Goal: Information Seeking & Learning: Find specific fact

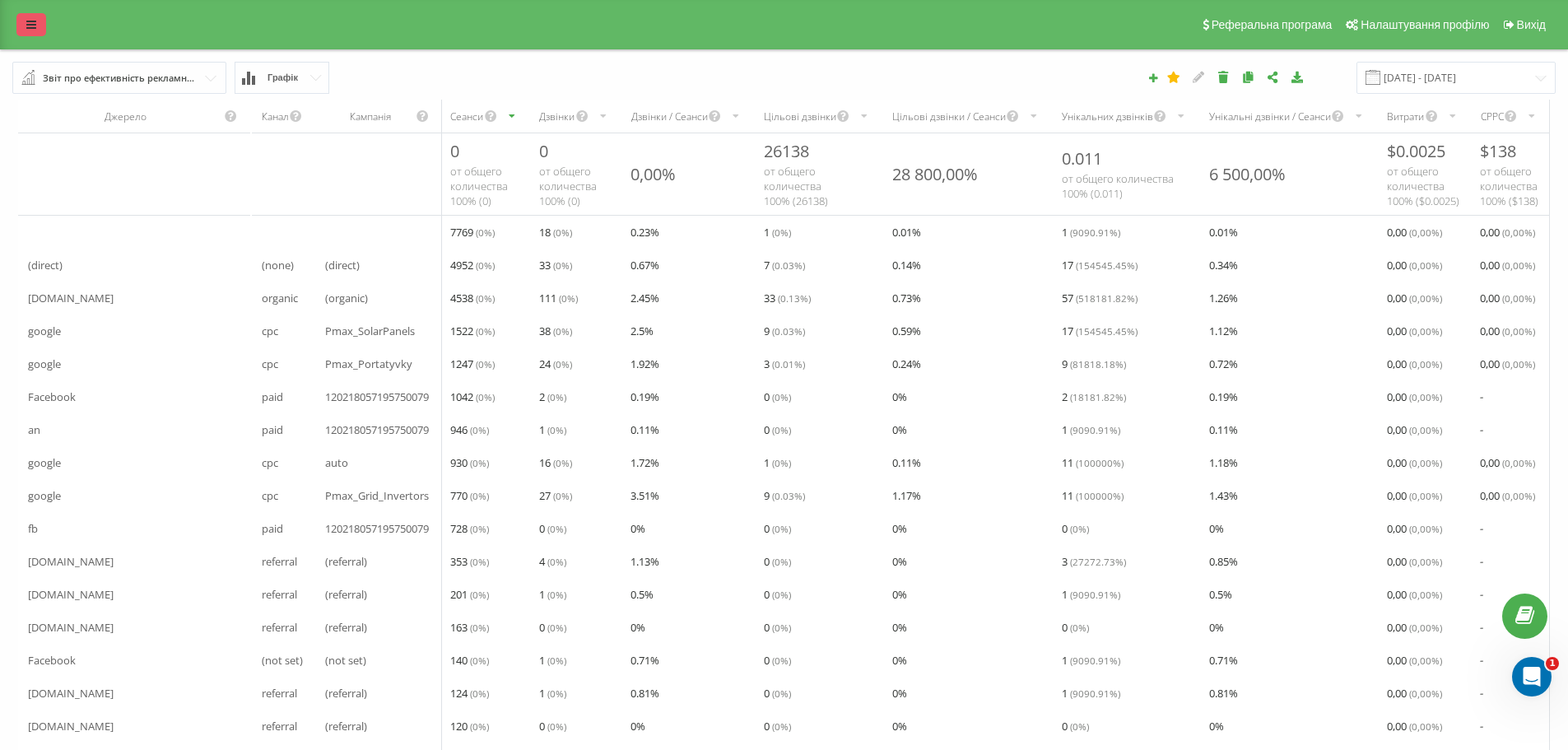
click at [28, 25] on icon at bounding box center [32, 25] width 10 height 12
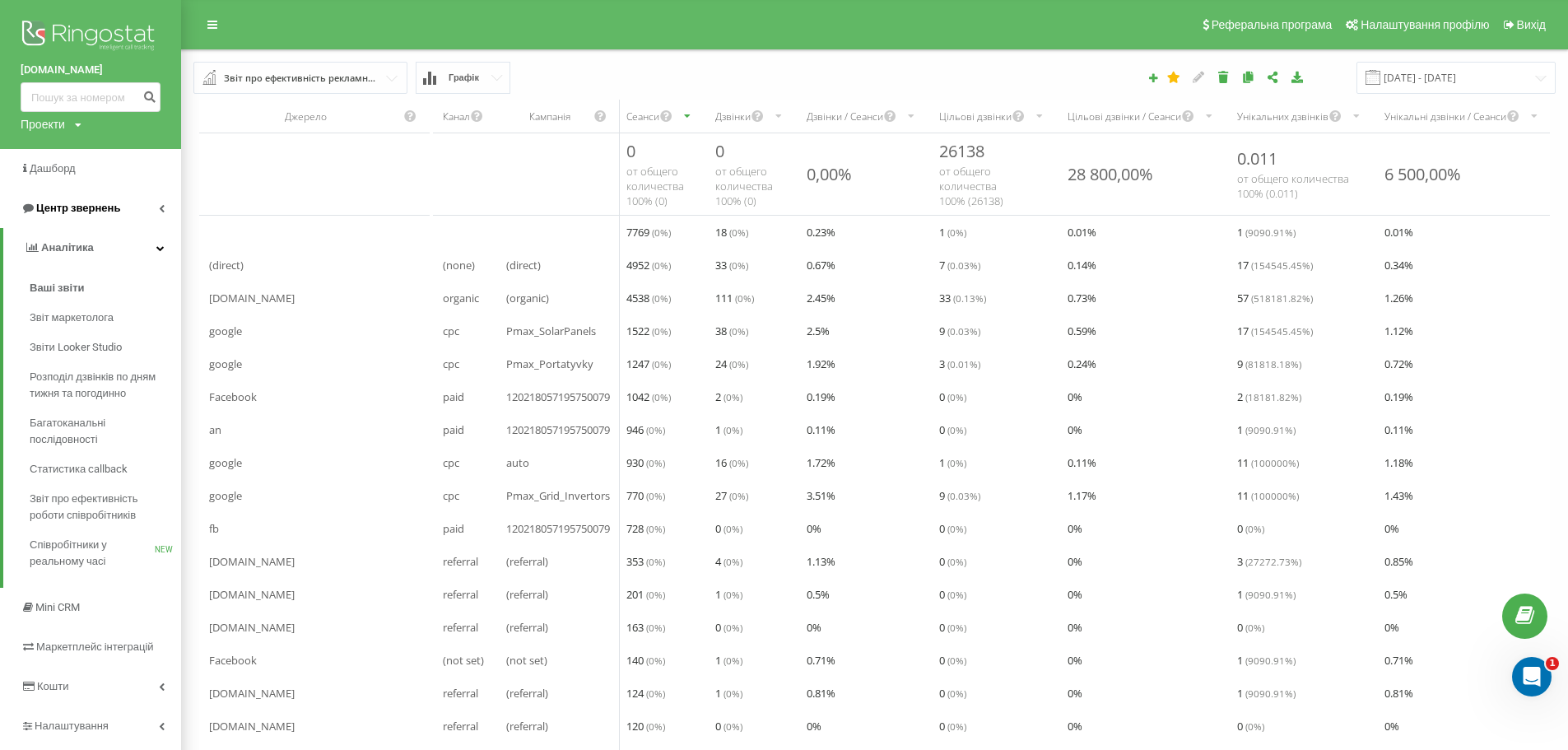
click at [161, 207] on icon at bounding box center [162, 208] width 6 height 8
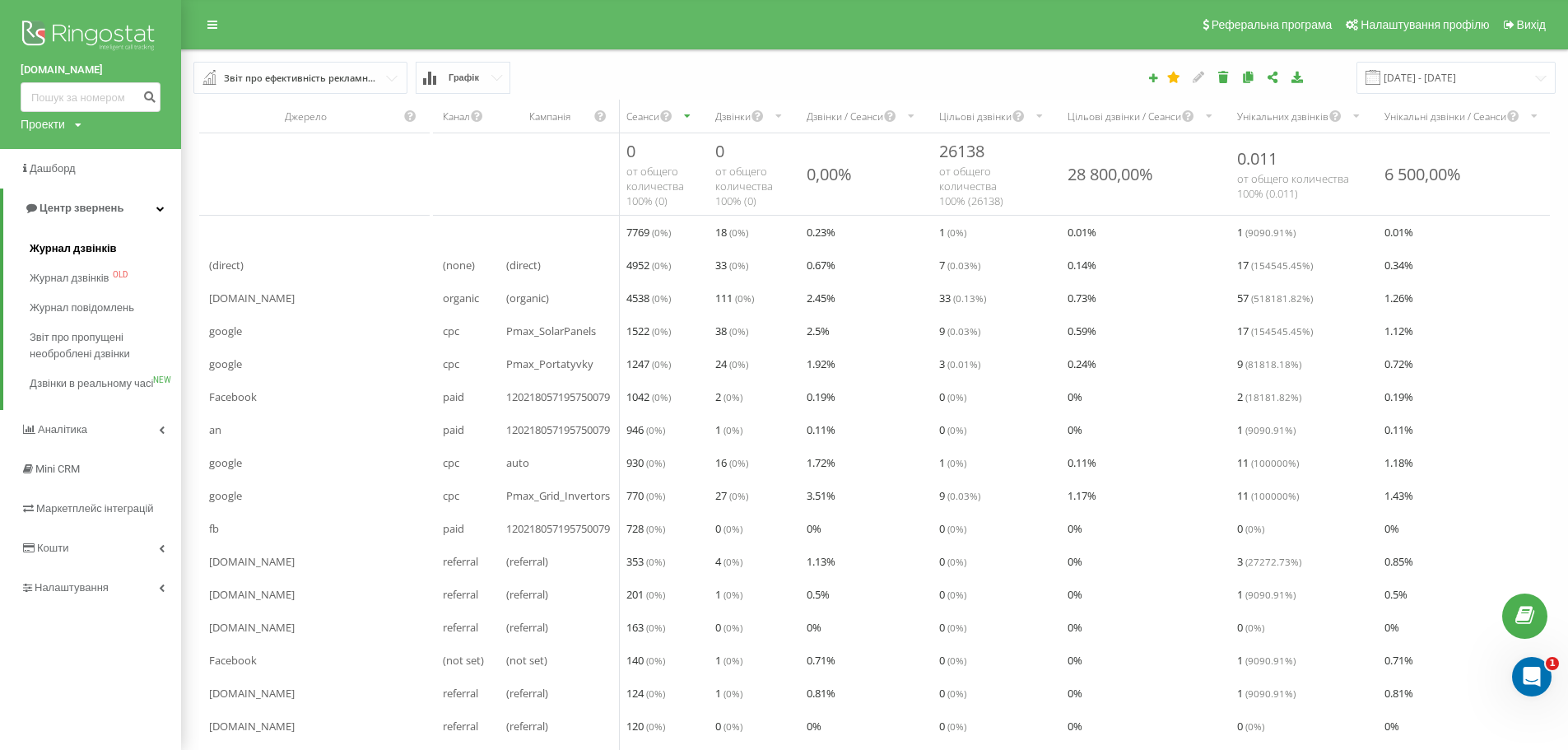
click at [77, 252] on span "Журнал дзвінків" at bounding box center [73, 249] width 87 height 17
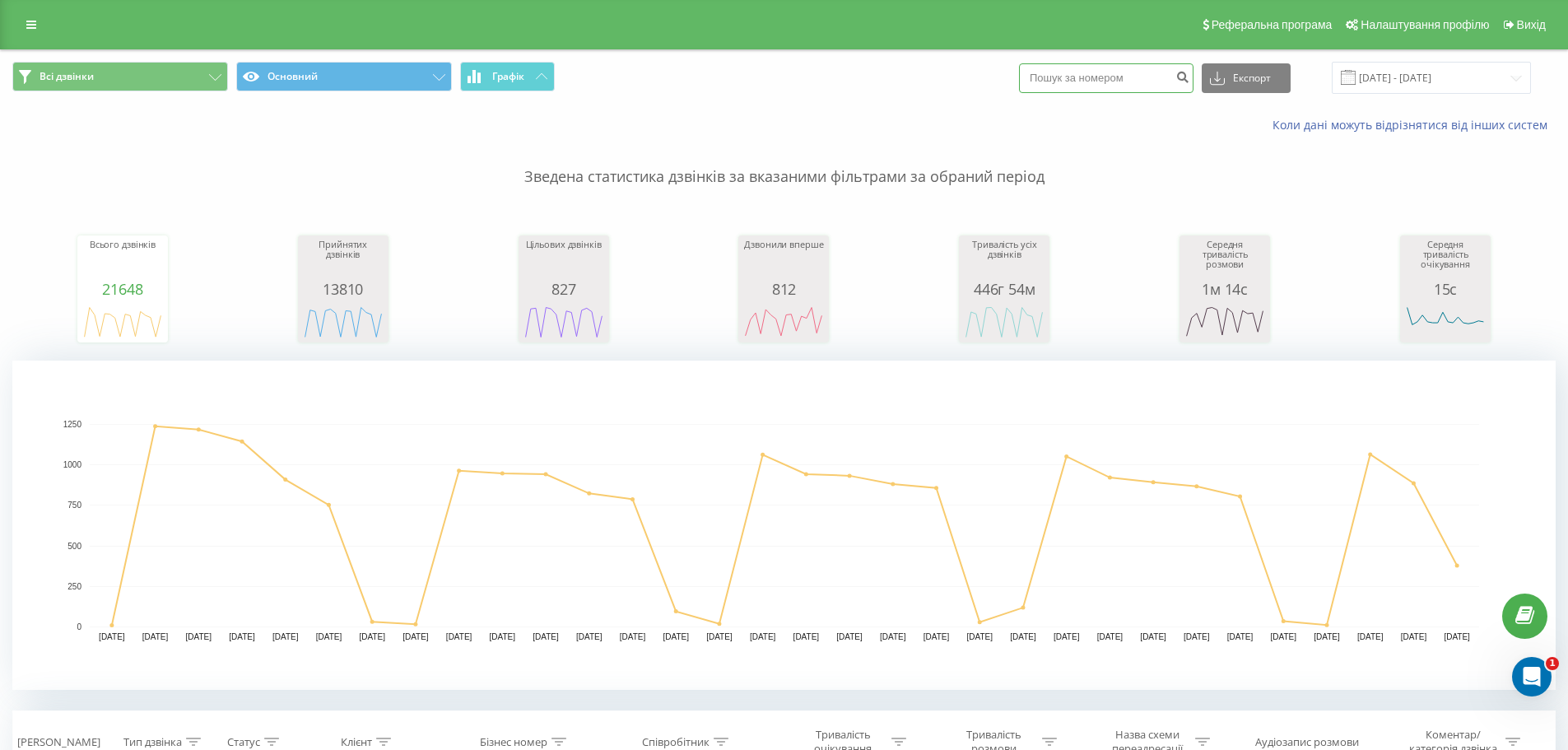
click at [1058, 81] on input at bounding box center [1106, 78] width 175 height 30
paste input "380 96 900 0344"
type input "380 96 900 0344"
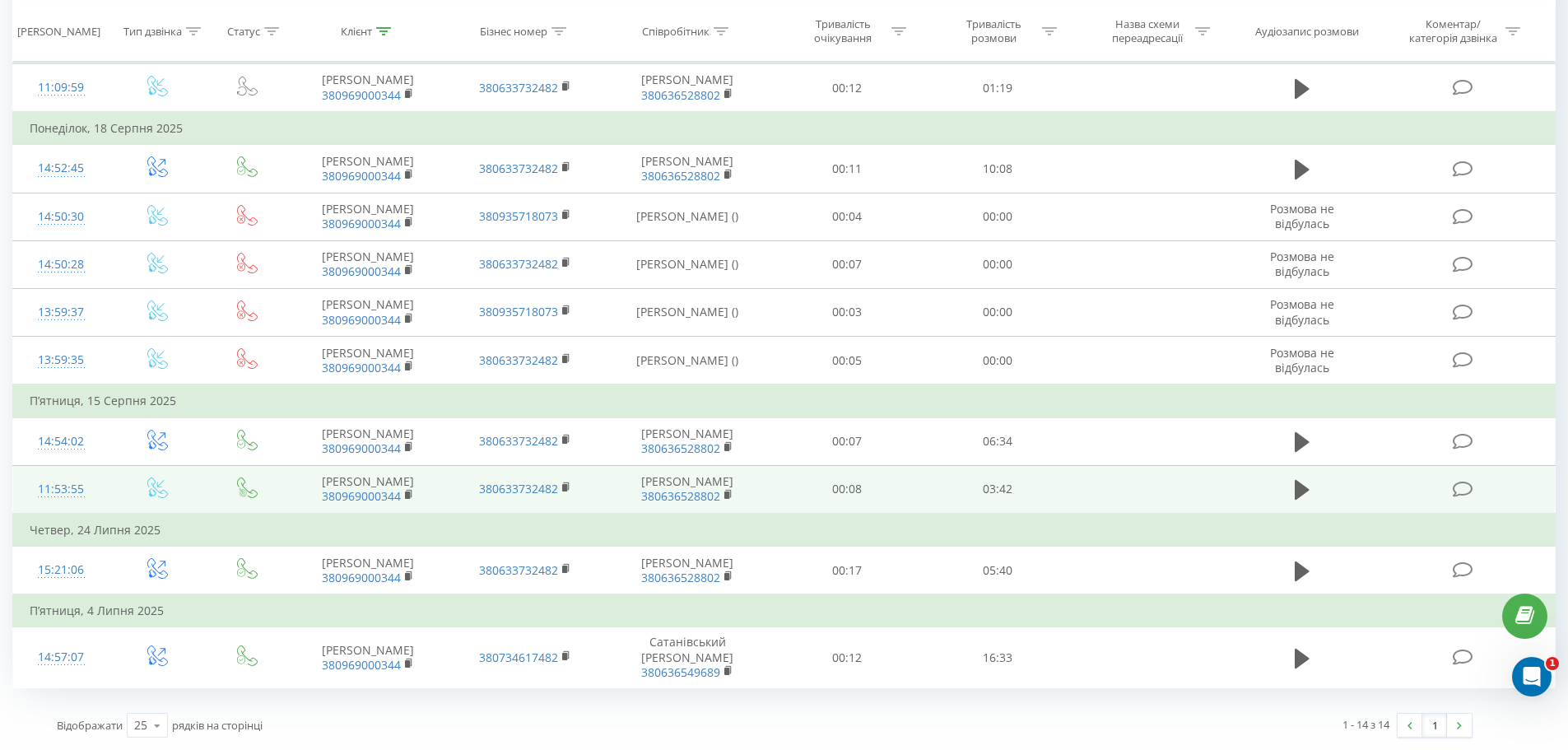
scroll to position [1069, 0]
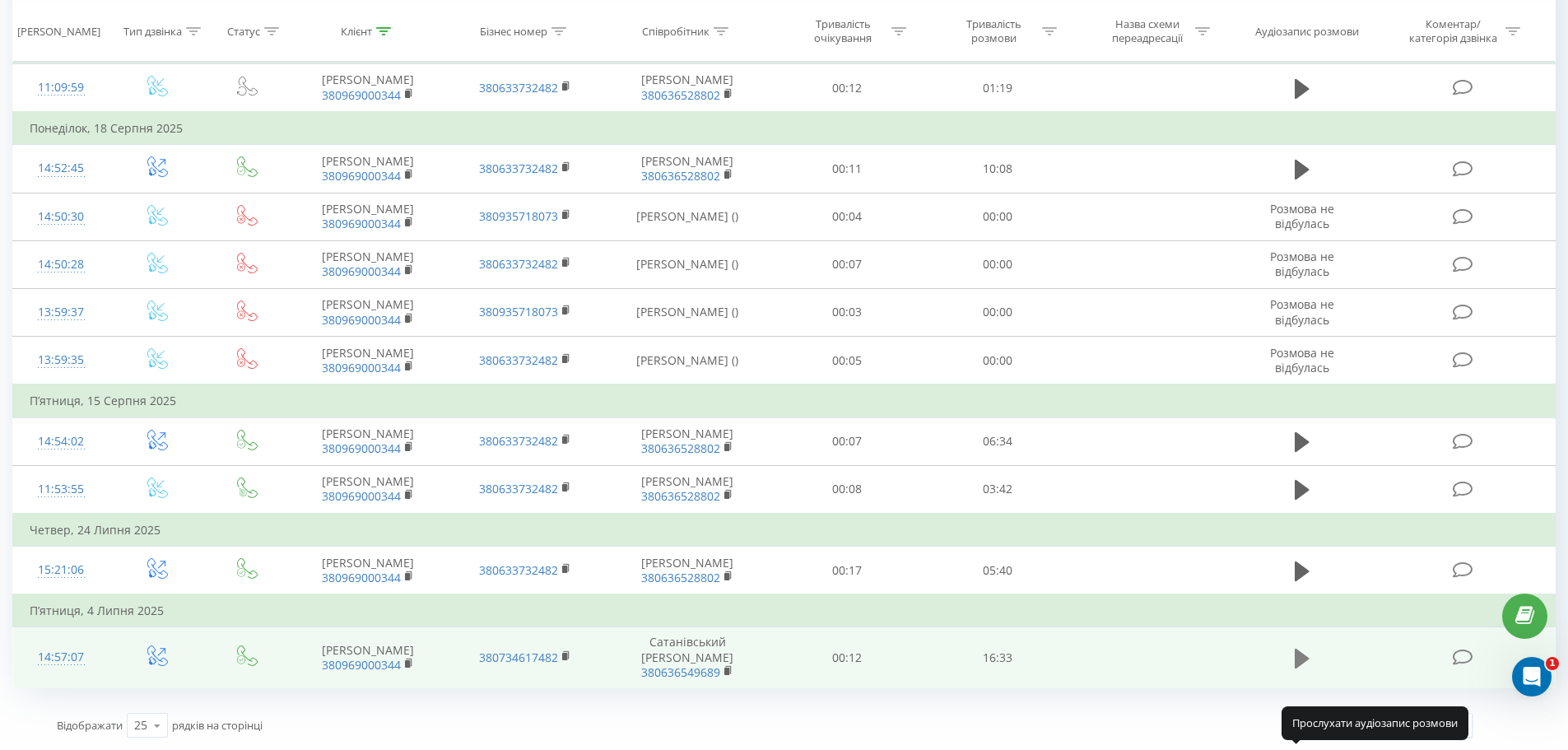
click at [1300, 660] on icon at bounding box center [1302, 658] width 15 height 20
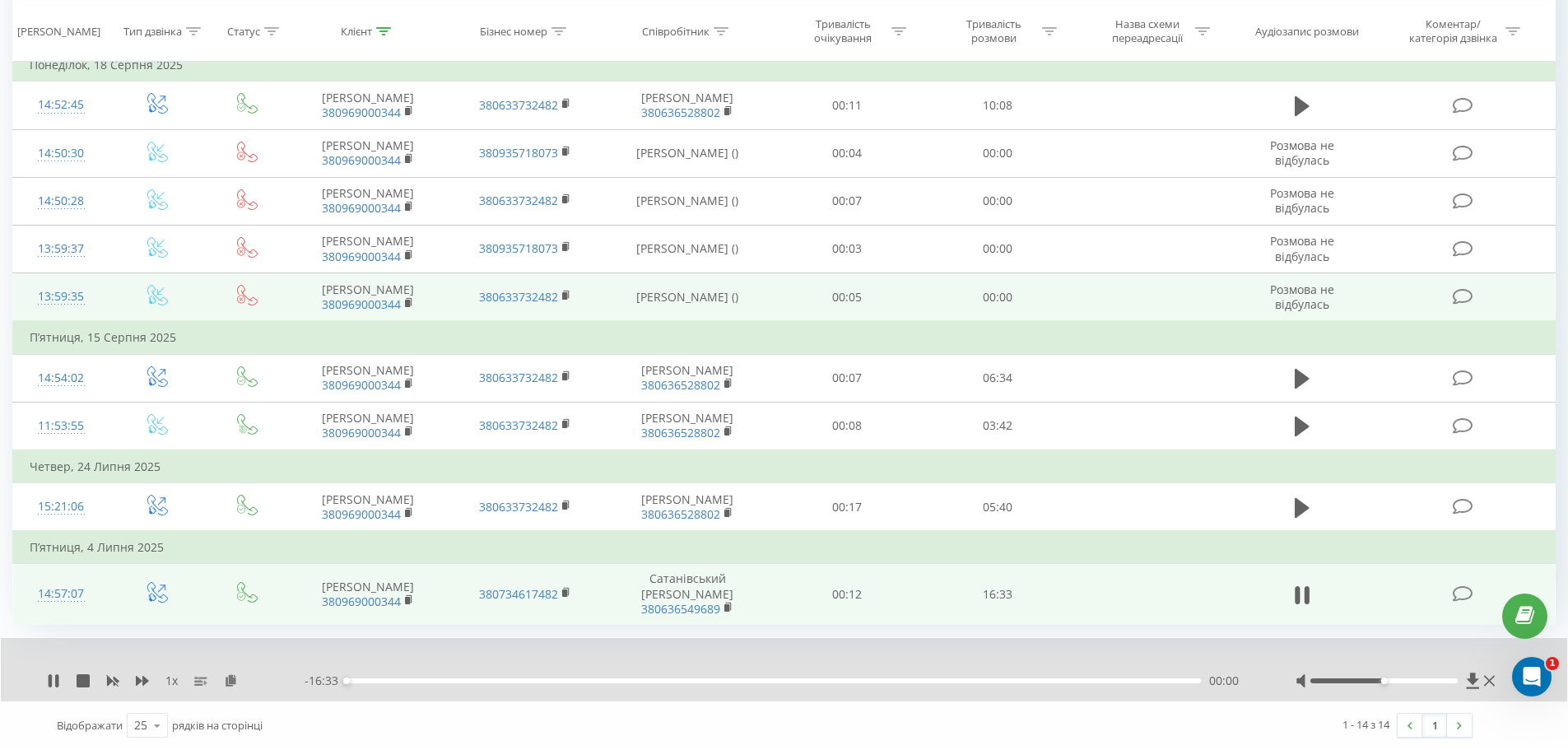
scroll to position [1132, 0]
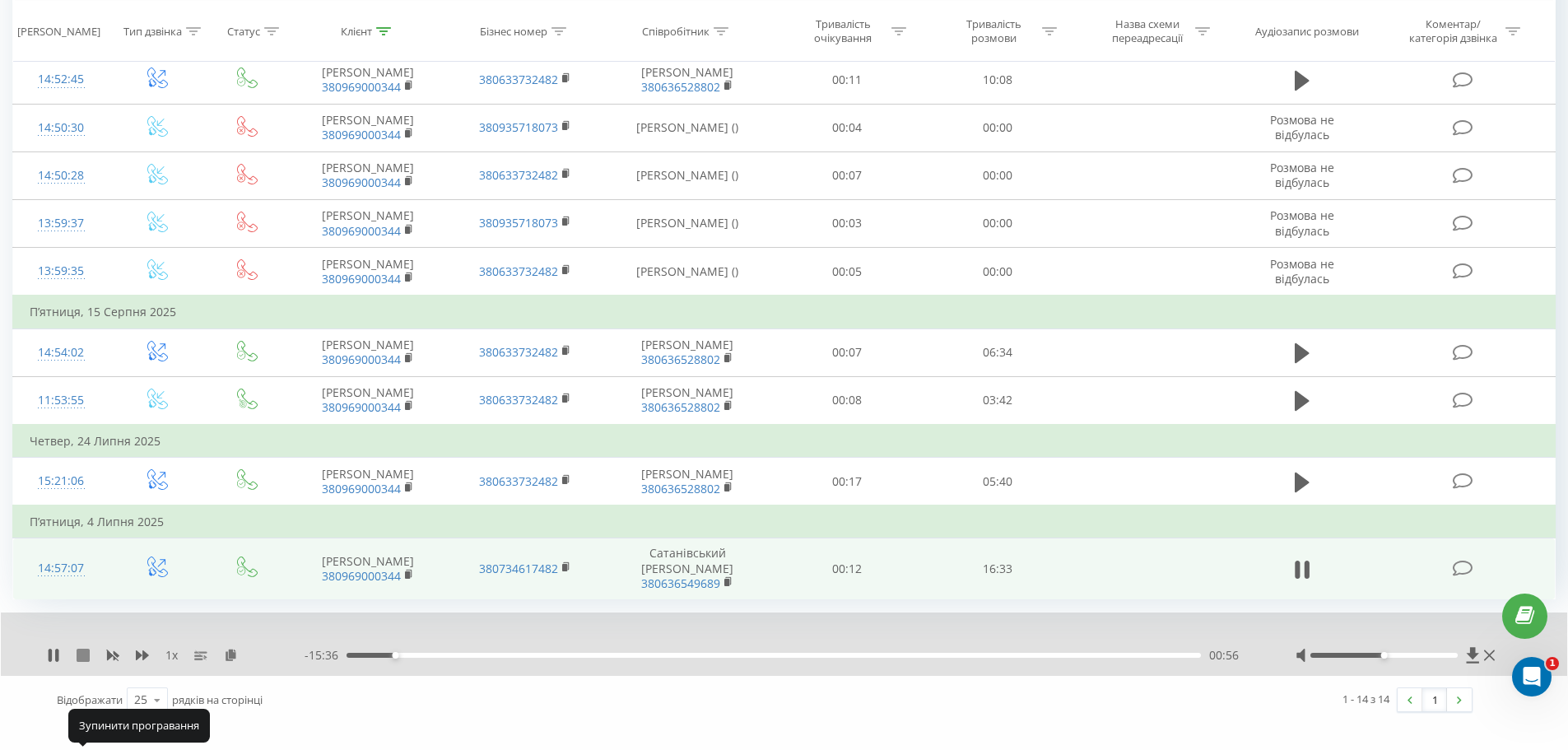
click at [85, 662] on icon at bounding box center [83, 654] width 13 height 13
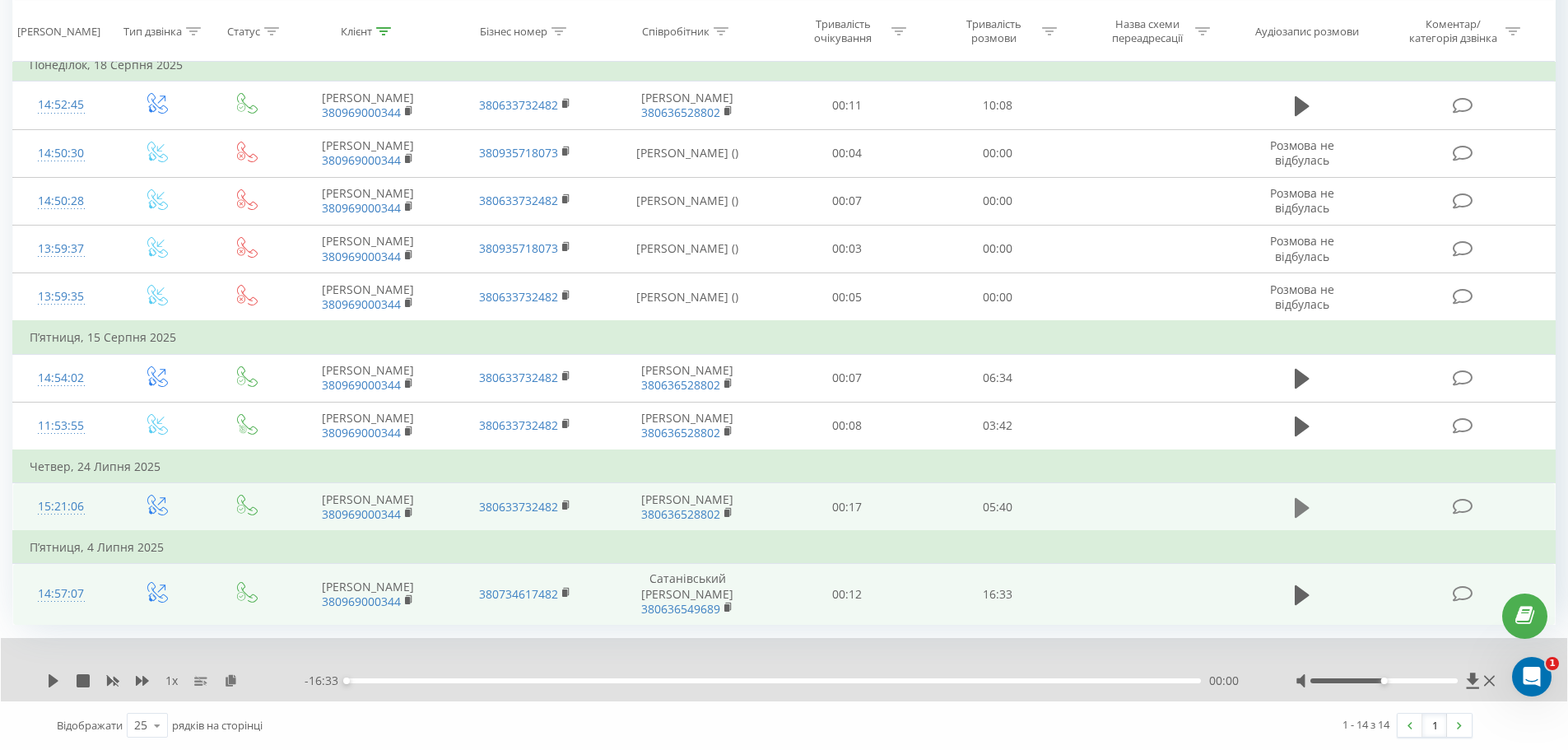
click at [1300, 503] on icon at bounding box center [1302, 507] width 15 height 20
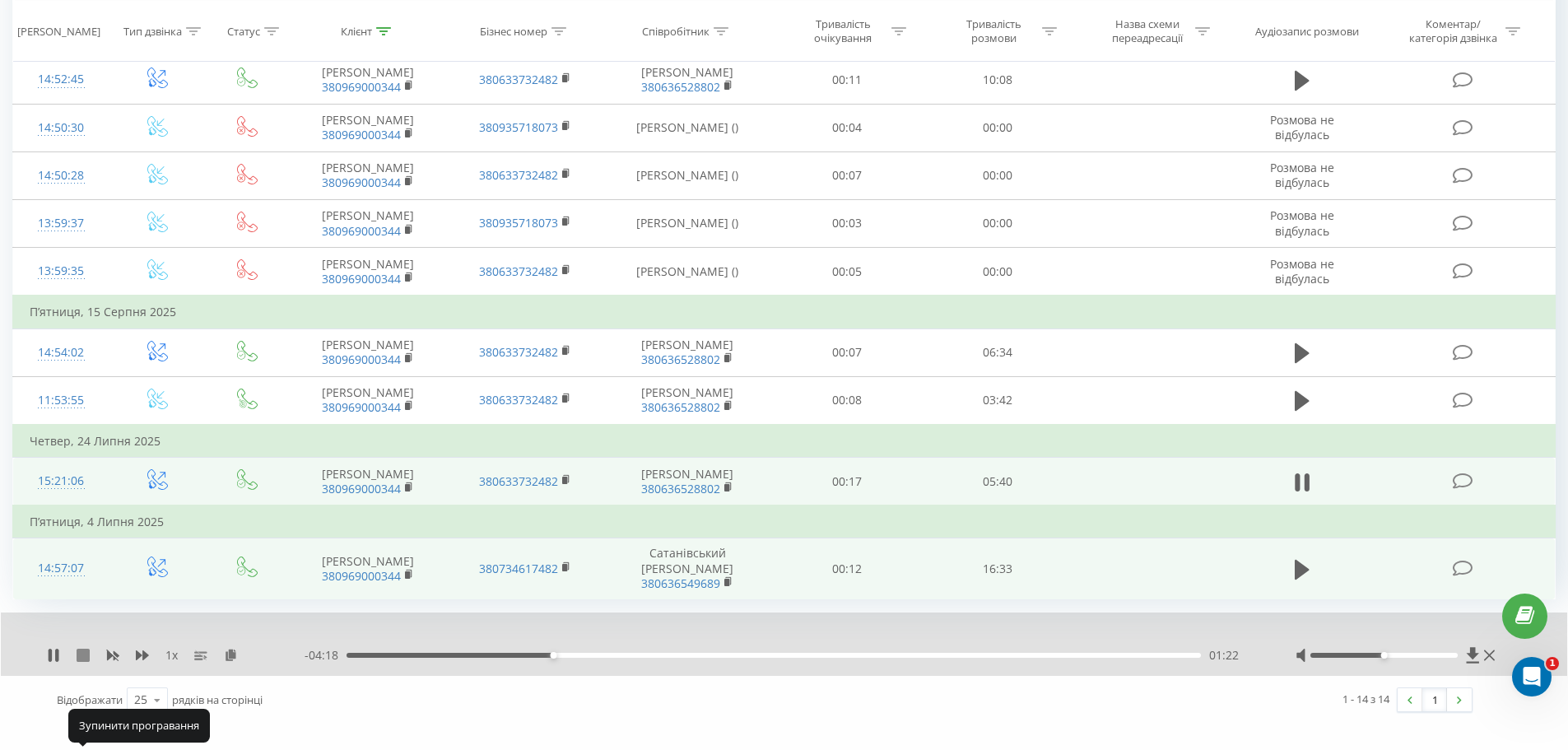
click at [81, 662] on icon at bounding box center [83, 654] width 13 height 13
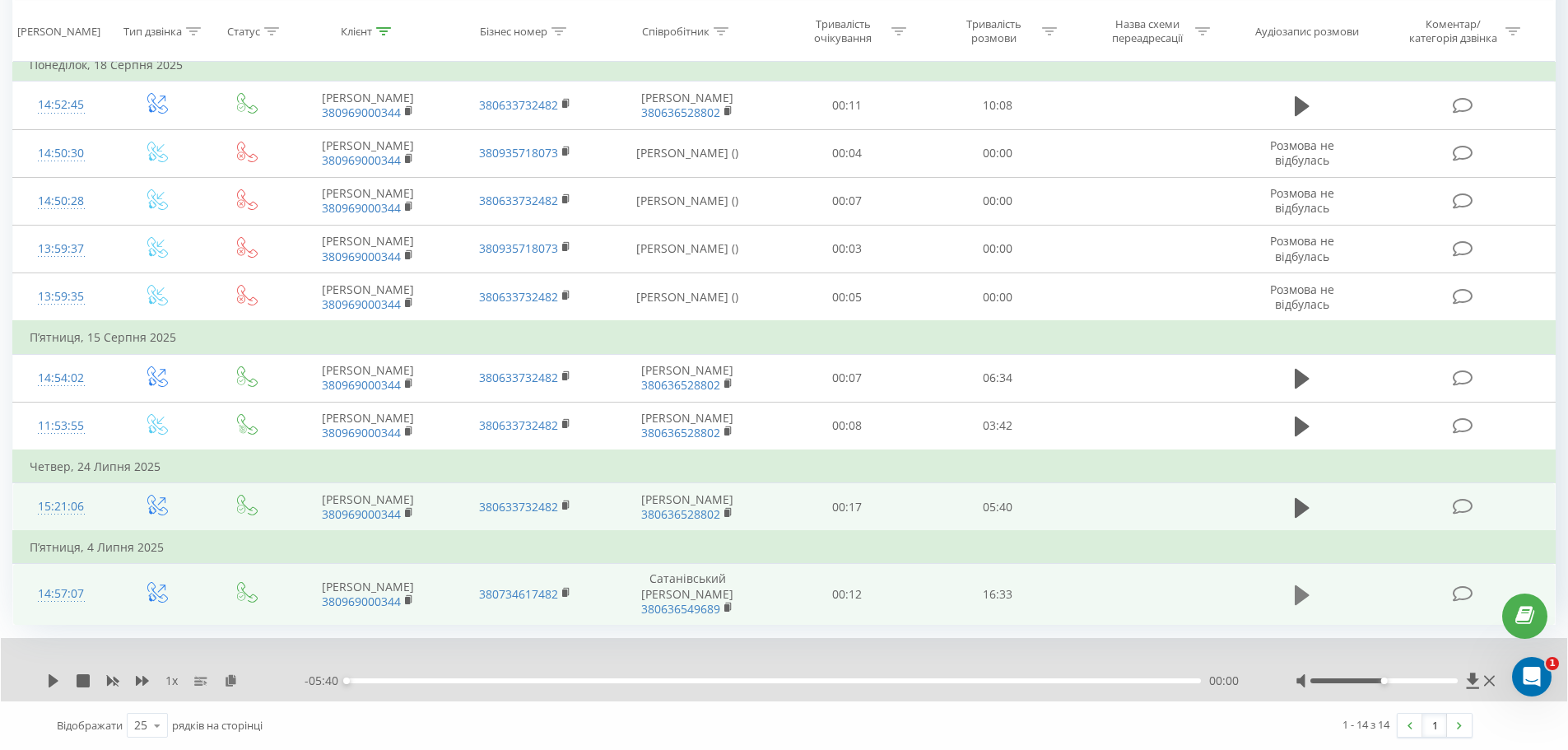
click at [1302, 594] on icon at bounding box center [1302, 595] width 15 height 20
click at [1299, 593] on icon at bounding box center [1297, 595] width 5 height 18
click at [1306, 499] on icon at bounding box center [1302, 507] width 15 height 20
drag, startPoint x: 564, startPoint y: 680, endPoint x: 331, endPoint y: 687, distance: 233.1
click at [331, 687] on div "- 05:40 00:00 00:00" at bounding box center [780, 681] width 950 height 17
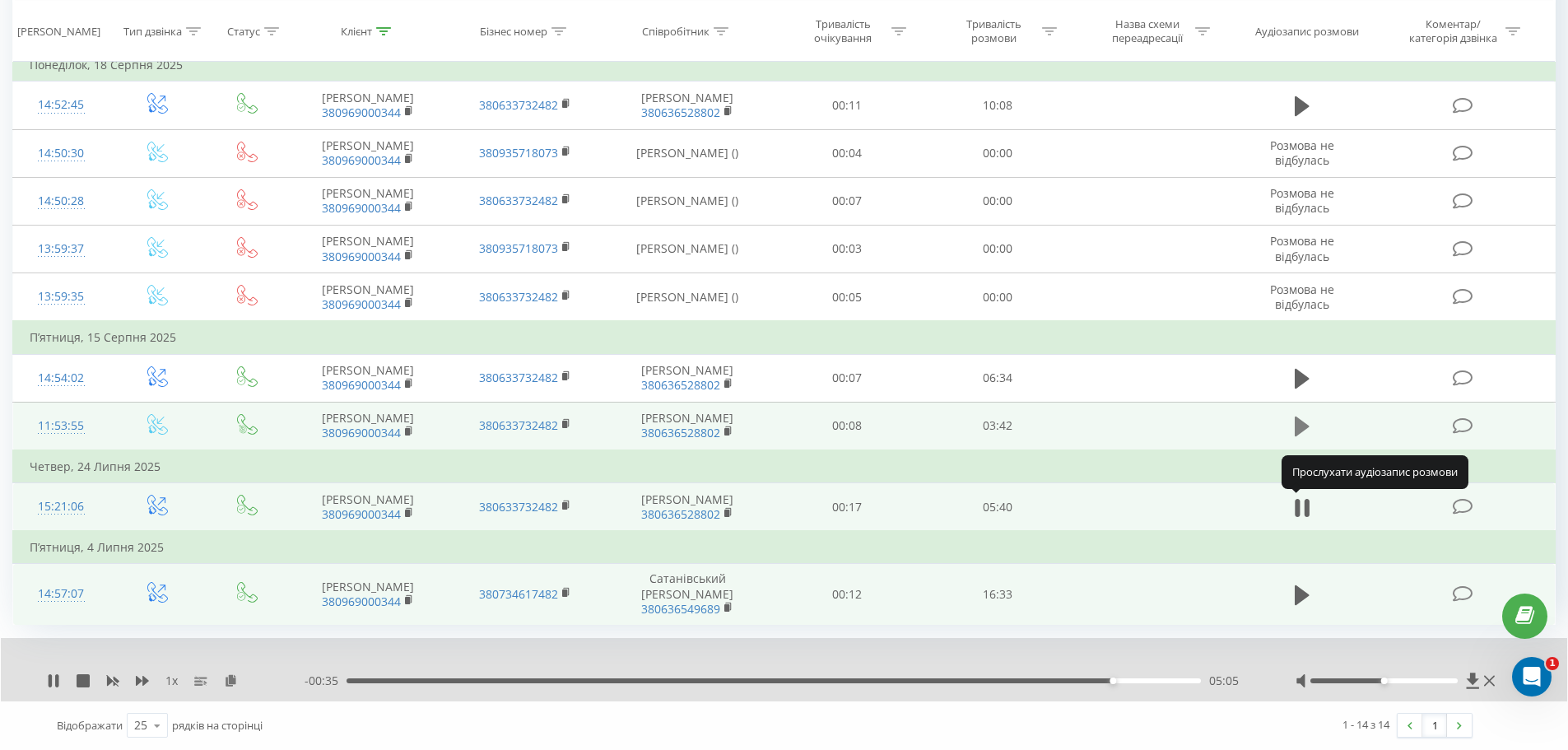
click at [1303, 416] on icon at bounding box center [1302, 426] width 15 height 20
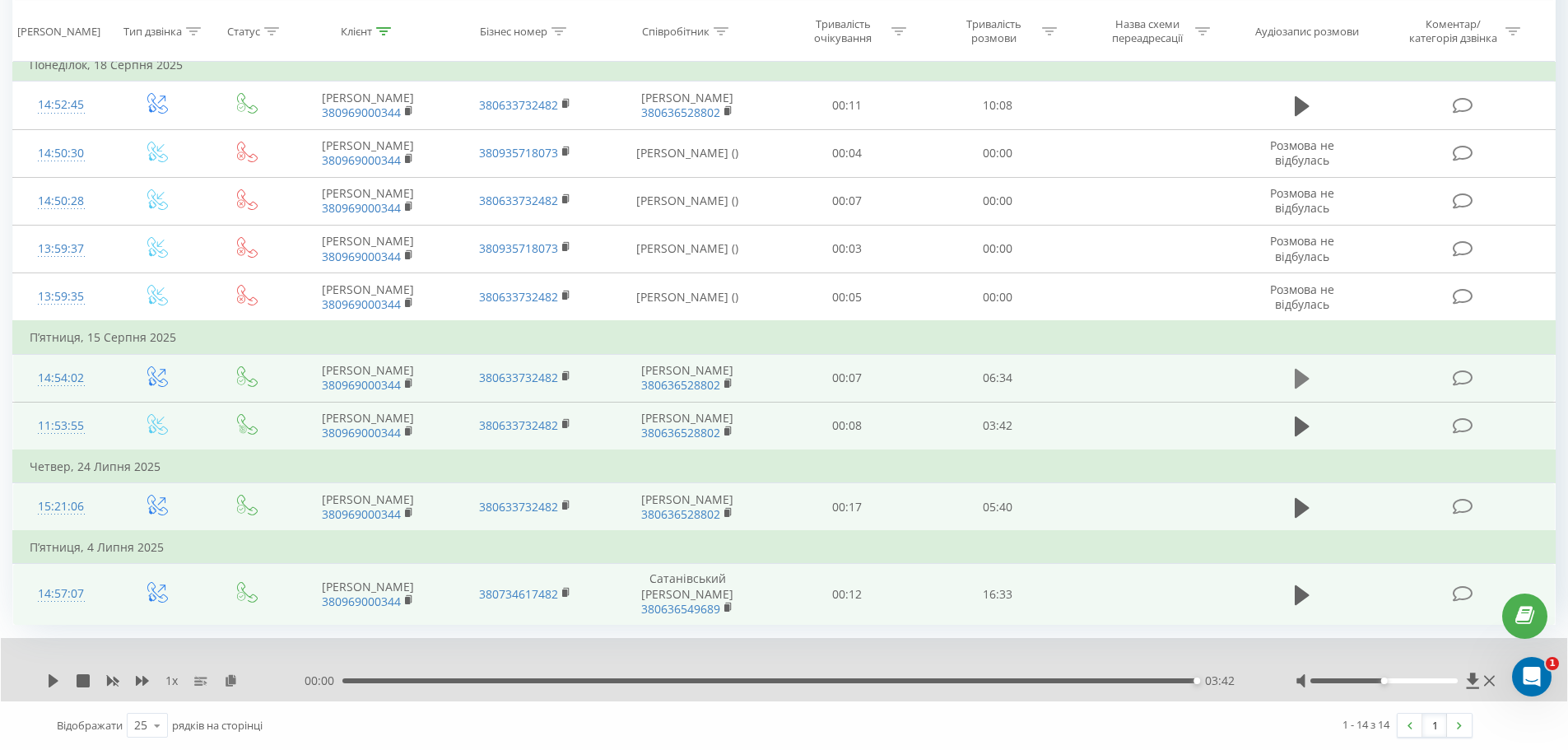
click at [1299, 369] on icon at bounding box center [1302, 379] width 15 height 20
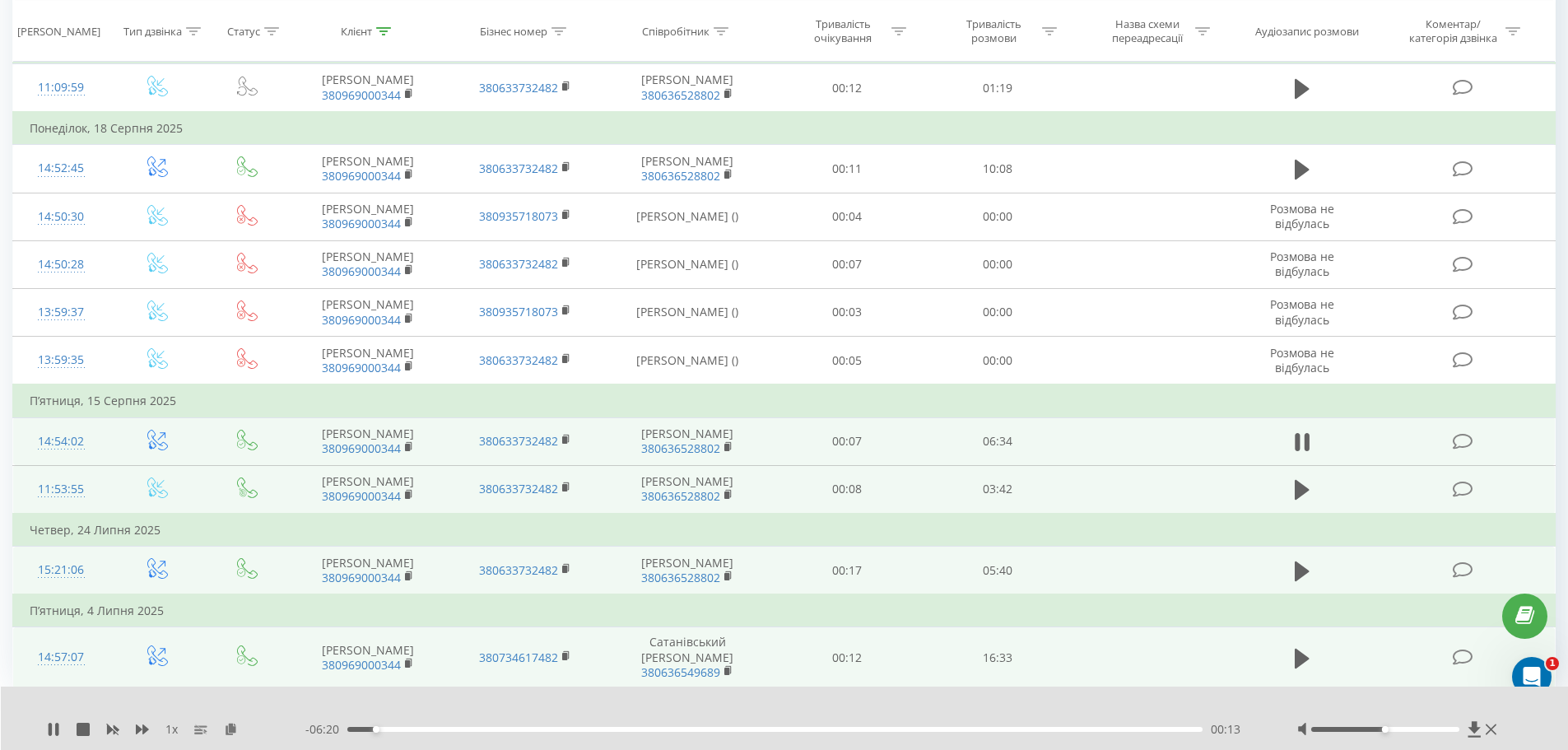
scroll to position [1050, 0]
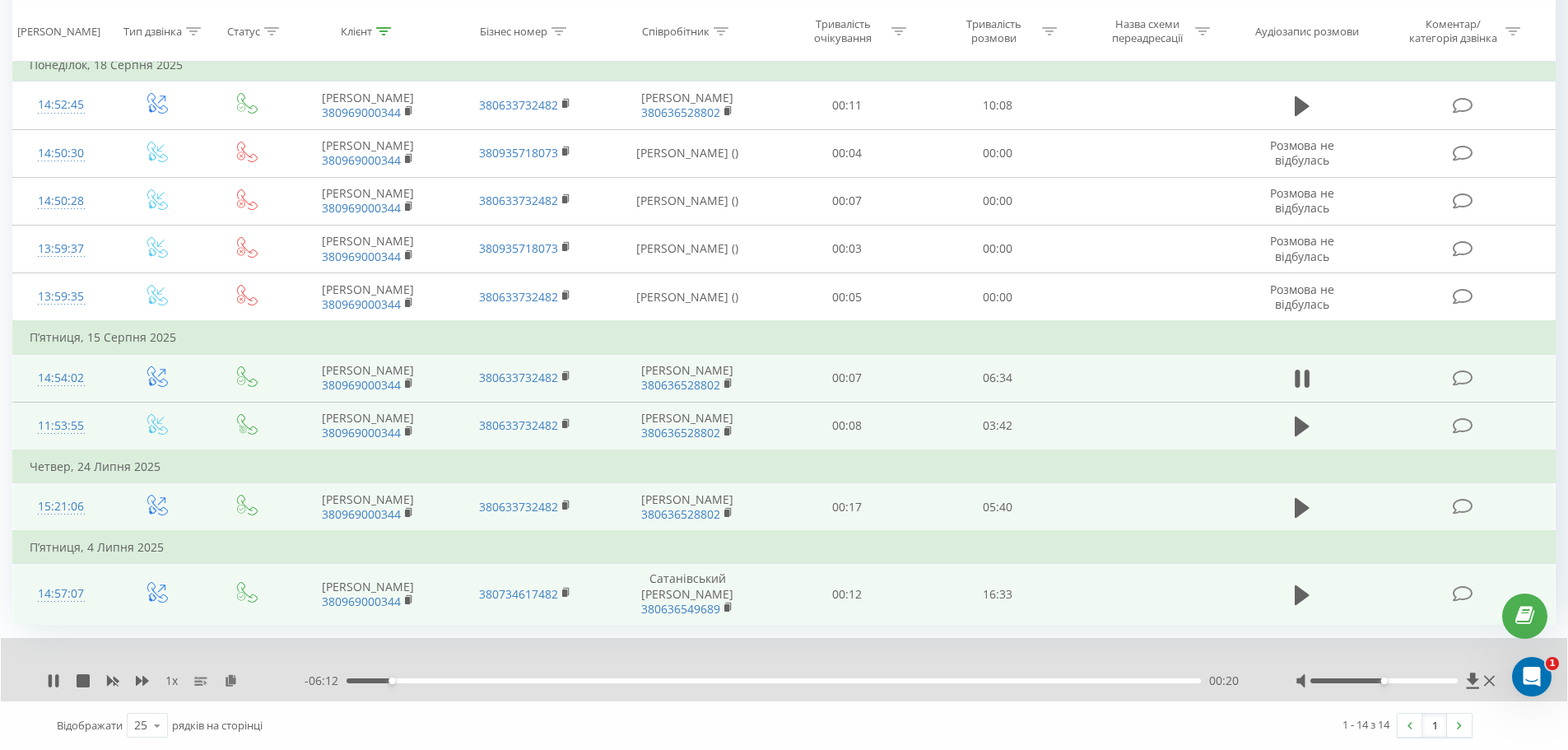
click at [1056, 354] on td "П’ятниця, 15 Серпня 2025" at bounding box center [784, 337] width 1542 height 33
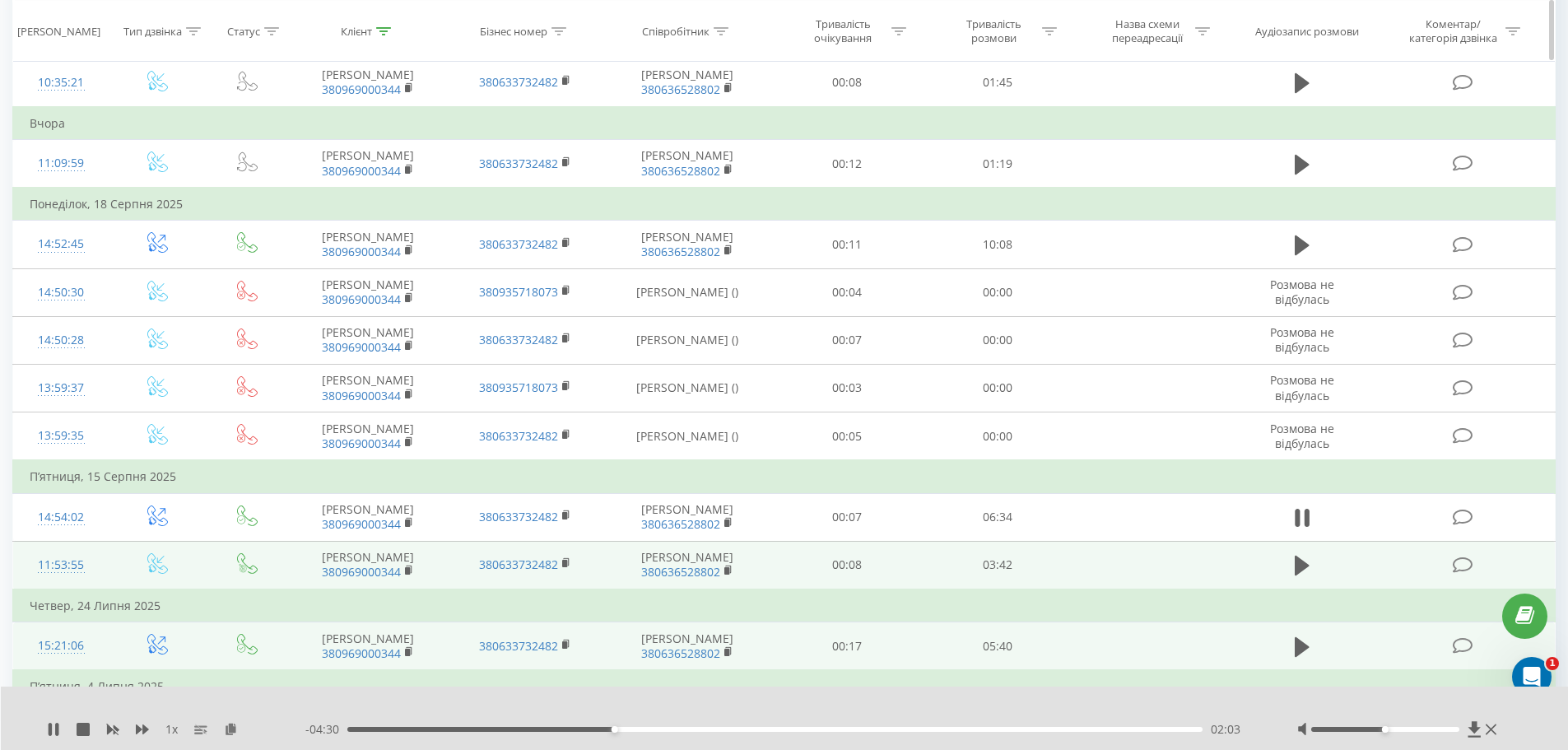
scroll to position [885, 0]
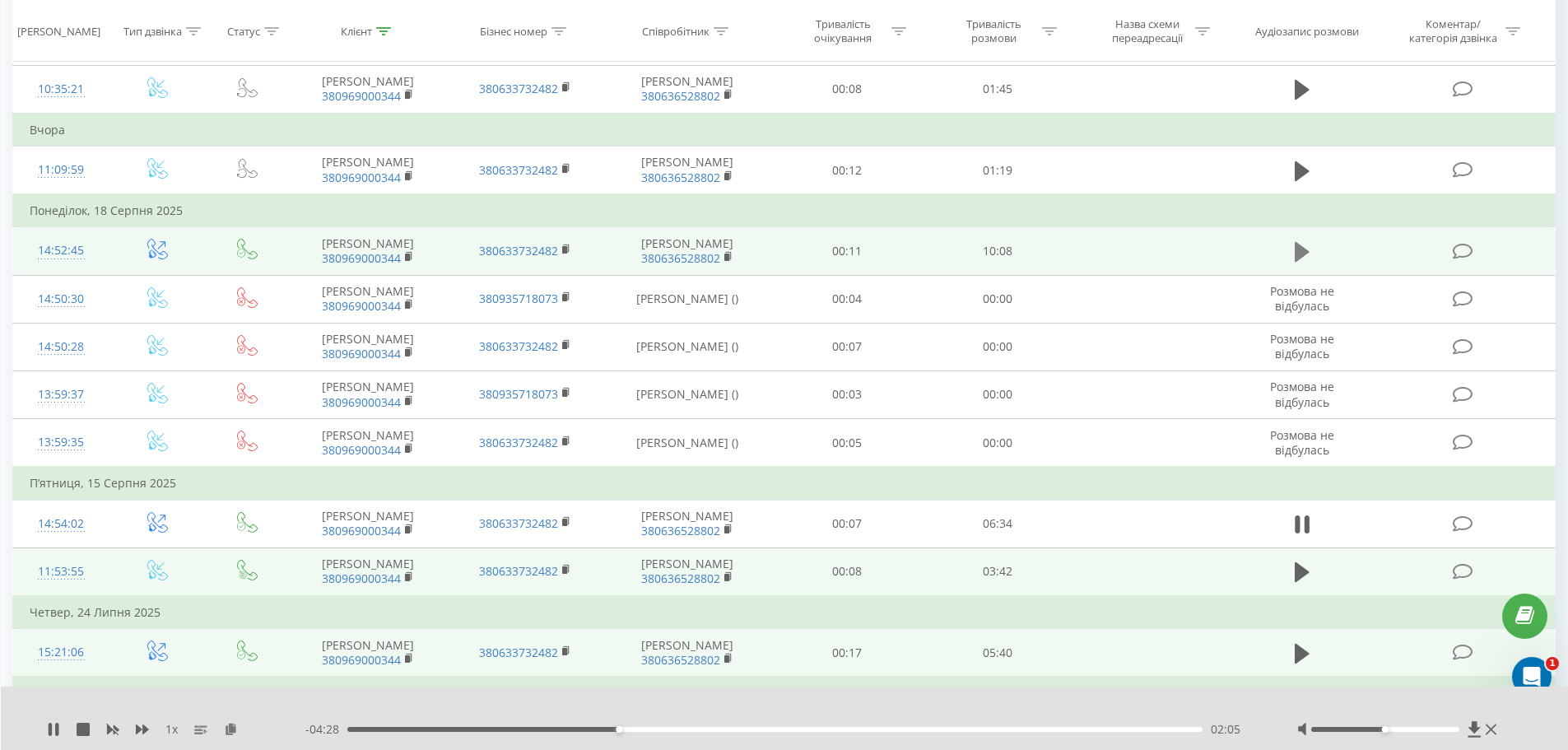
click at [1297, 262] on icon at bounding box center [1302, 252] width 15 height 20
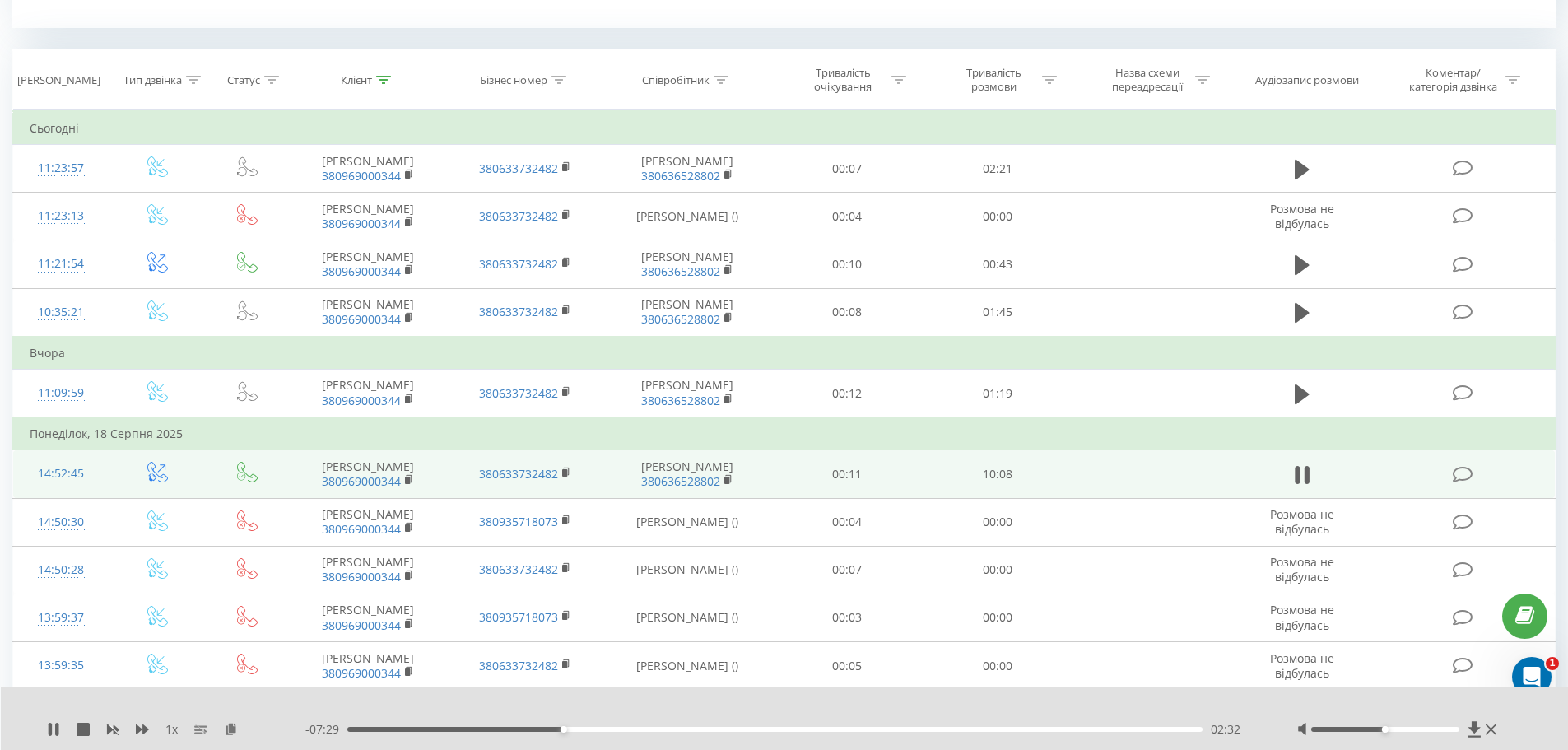
scroll to position [638, 0]
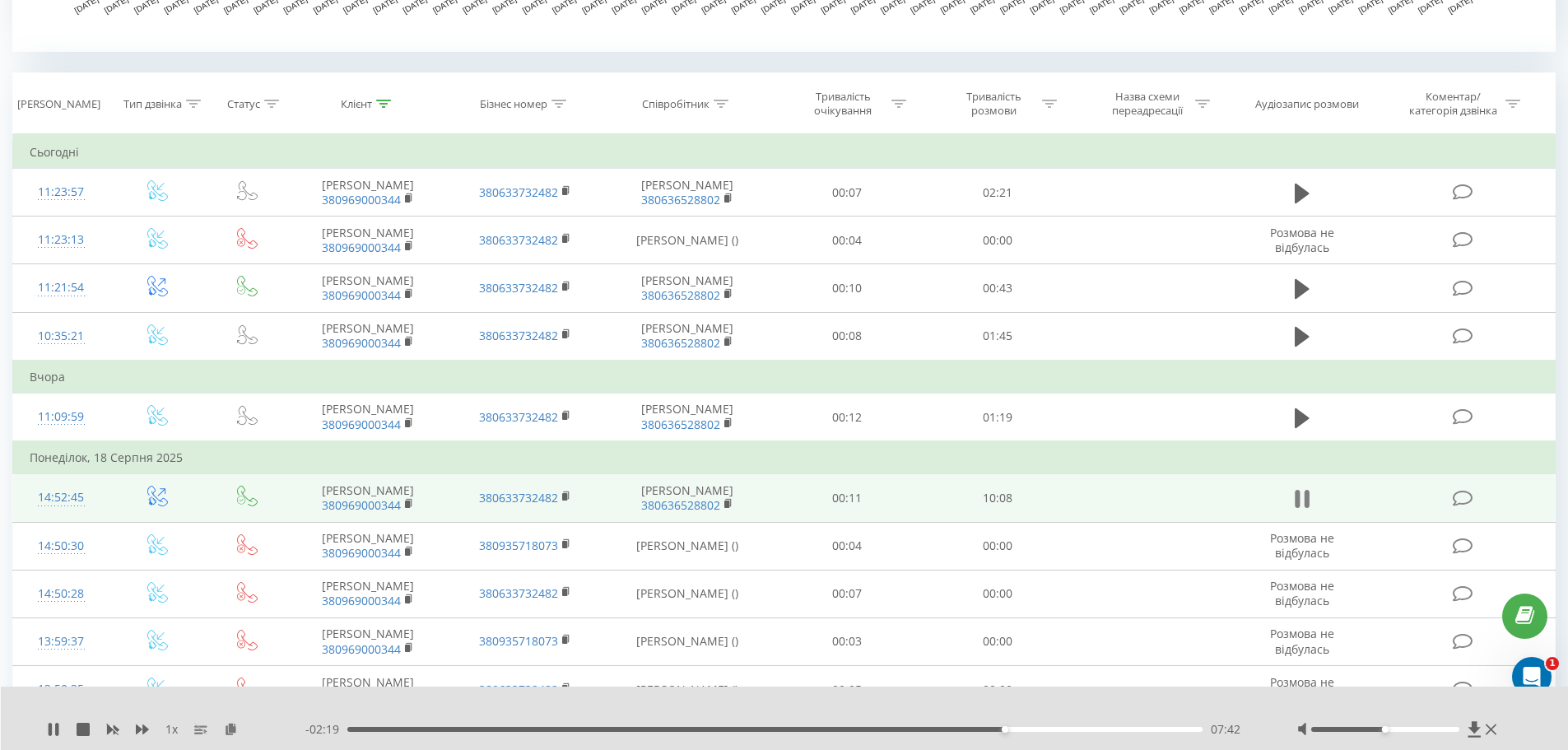
click at [1310, 511] on button at bounding box center [1302, 498] width 25 height 25
